Goal: Information Seeking & Learning: Learn about a topic

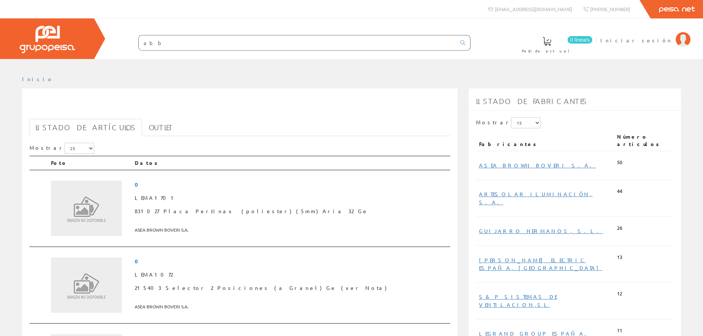
click at [197, 45] on input "abb" at bounding box center [297, 42] width 317 height 15
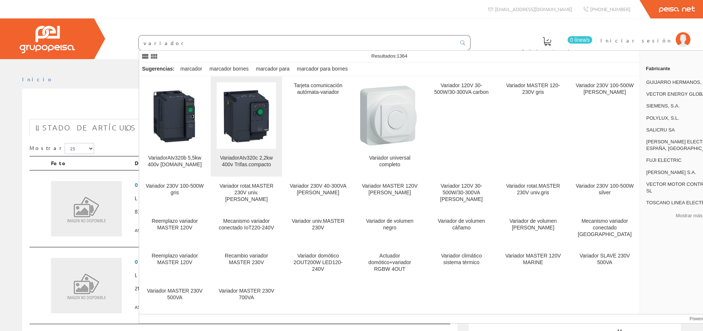
type input "variador"
click at [234, 123] on img at bounding box center [246, 115] width 59 height 59
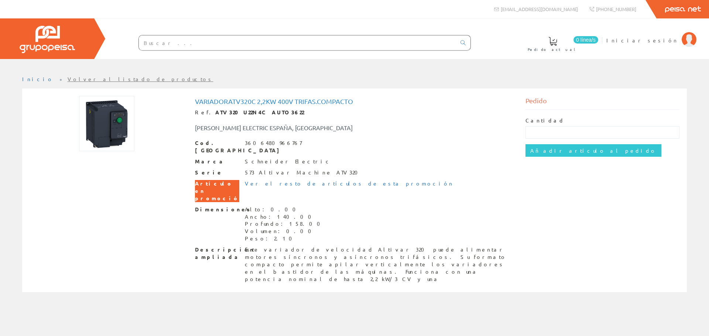
click at [99, 126] on img at bounding box center [106, 123] width 55 height 55
drag, startPoint x: 205, startPoint y: 114, endPoint x: 310, endPoint y: 125, distance: 105.4
click at [310, 125] on div "VariadorAtv320c 2,2kw 400v Trifas.compacto Ref. ATV320U22N4C AUTO3622 SCHNEIDER…" at bounding box center [354, 190] width 319 height 185
click at [306, 158] on div "Marca Schneider Electric" at bounding box center [354, 161] width 319 height 7
click at [141, 133] on div at bounding box center [107, 123] width 154 height 55
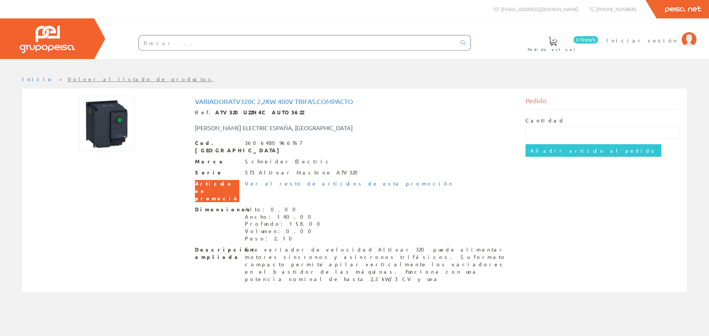
click at [109, 122] on img at bounding box center [106, 123] width 55 height 55
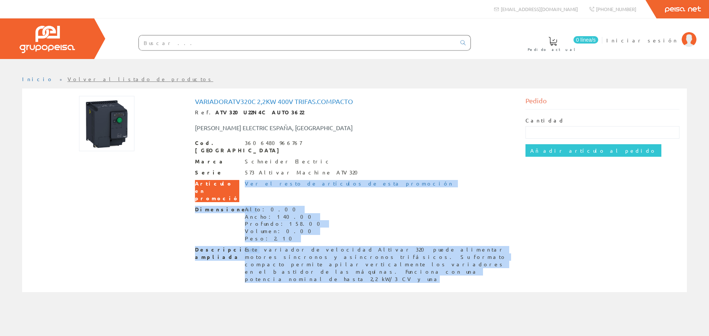
drag, startPoint x: 275, startPoint y: 248, endPoint x: 236, endPoint y: 184, distance: 74.6
click at [236, 184] on div "Cod. Barras 3606480966767 Marca Schneider Electric Serie 573 Altivar Machine AT…" at bounding box center [354, 212] width 319 height 144
click at [293, 222] on div "Dimensiones Alto: 0.00 Ancho: 140.00 Profundo: 158.00 Volumen: 0.00 Peso: 2.10" at bounding box center [354, 224] width 319 height 37
drag, startPoint x: 271, startPoint y: 250, endPoint x: 189, endPoint y: 199, distance: 96.4
click at [189, 199] on div "VariadorAtv320c 2,2kw 400v Trifas.compacto Ref. ATV320U22N4C AUTO3622 SCHNEIDER…" at bounding box center [354, 191] width 330 height 191
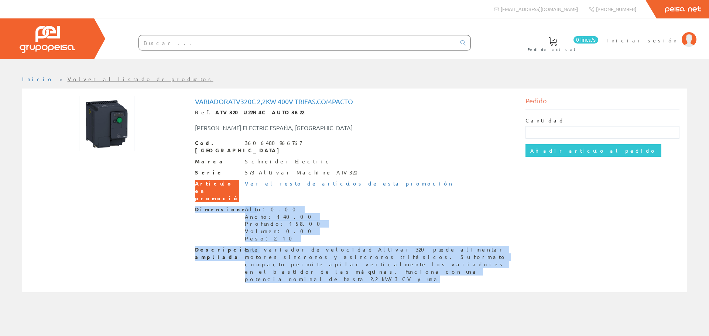
click at [157, 217] on div "VariadorAtv320c 2,2kw 400v Trifas.compacto Ref. ATV320U22N4C AUTO3622 SCHNEIDER…" at bounding box center [354, 191] width 661 height 191
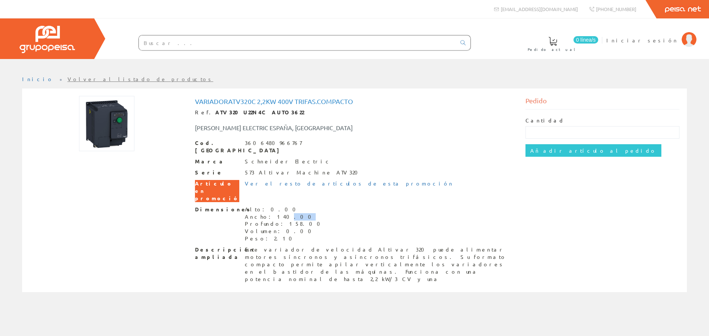
drag, startPoint x: 277, startPoint y: 203, endPoint x: 269, endPoint y: 201, distance: 8.3
click at [269, 213] on div "Ancho: 140.00" at bounding box center [285, 216] width 80 height 7
drag, startPoint x: 207, startPoint y: 103, endPoint x: 216, endPoint y: 102, distance: 8.6
click at [216, 102] on h1 "VariadorAtv320c 2,2kw 400v Trifas.compacto" at bounding box center [354, 101] width 319 height 7
